Goal: Navigation & Orientation: Find specific page/section

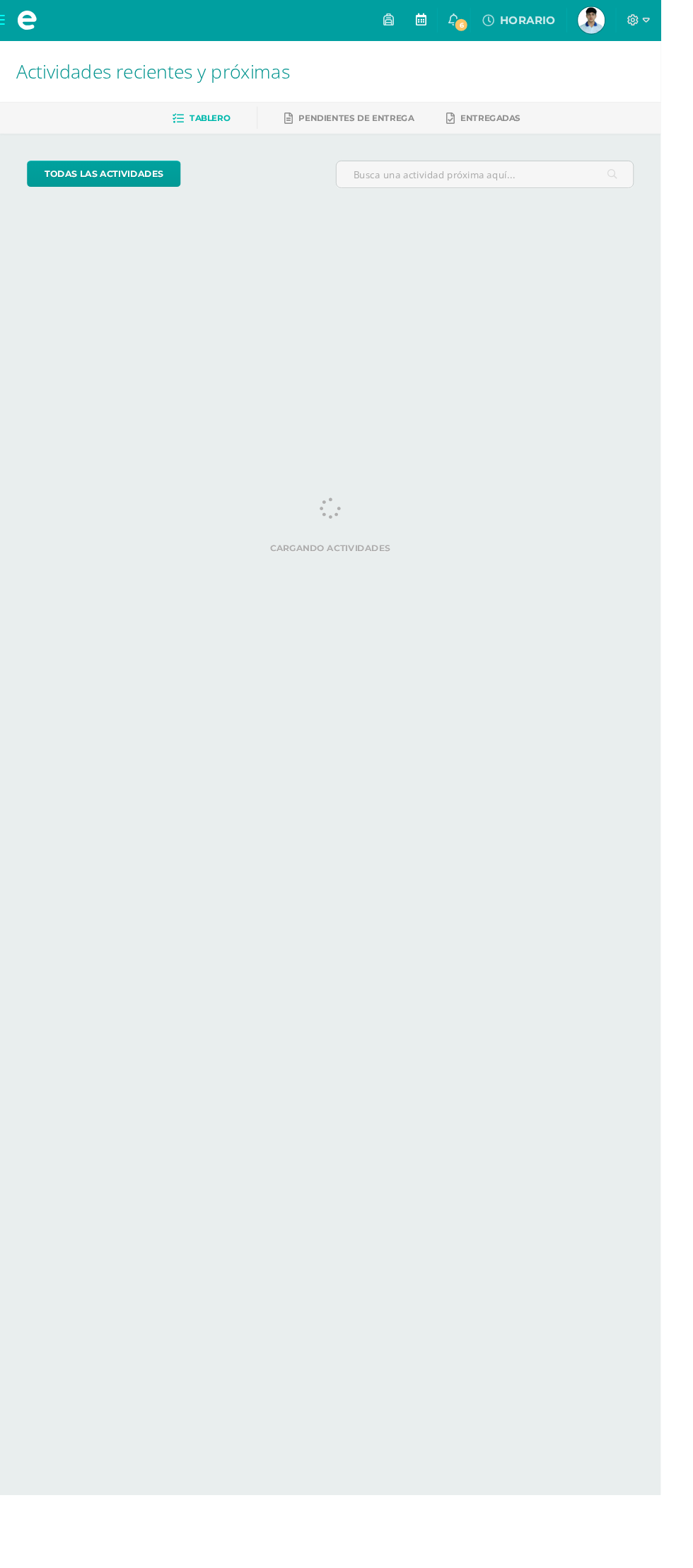
click at [458, 24] on link at bounding box center [442, 21] width 34 height 43
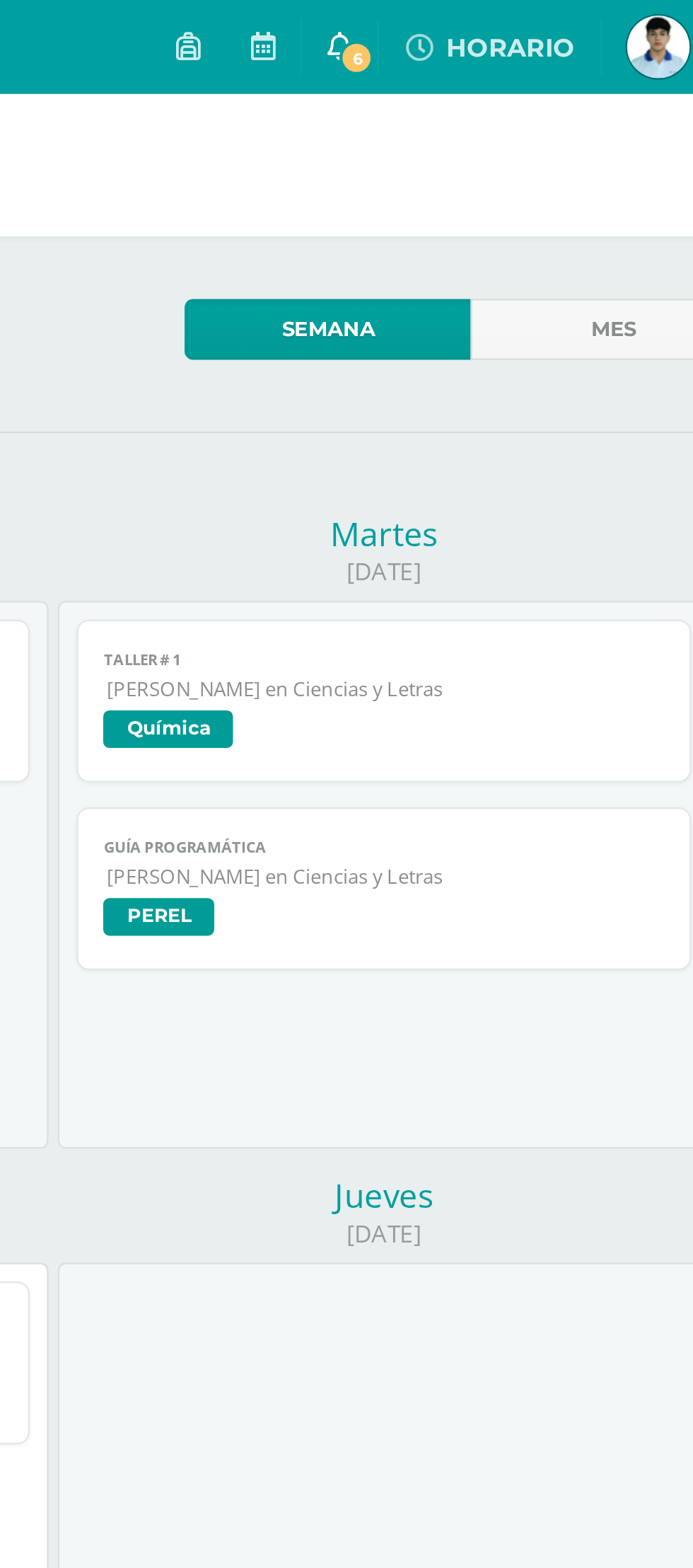
click at [474, 21] on icon at bounding box center [476, 21] width 11 height 13
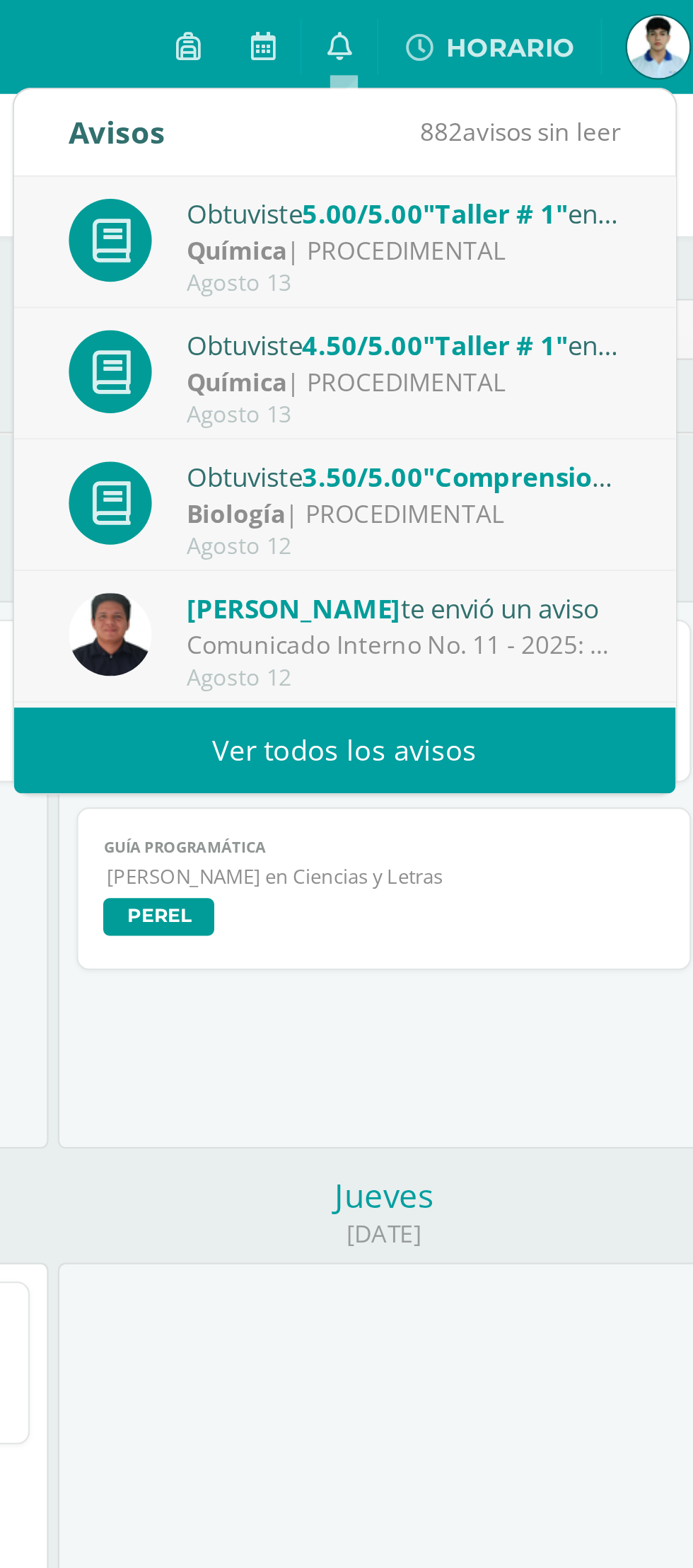
click at [561, 239] on div "Biología | PROCEDIMENTAL" at bounding box center [505, 232] width 197 height 16
